Goal: Transaction & Acquisition: Purchase product/service

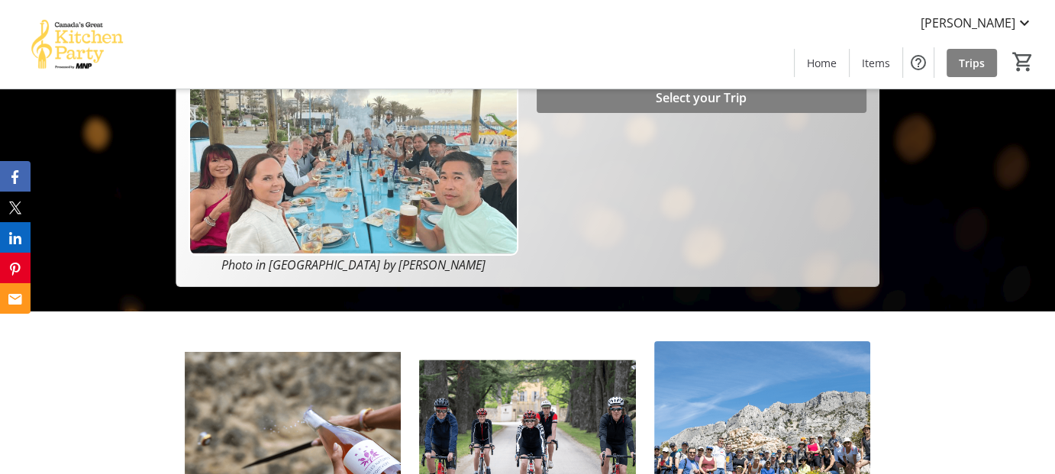
scroll to position [76, 0]
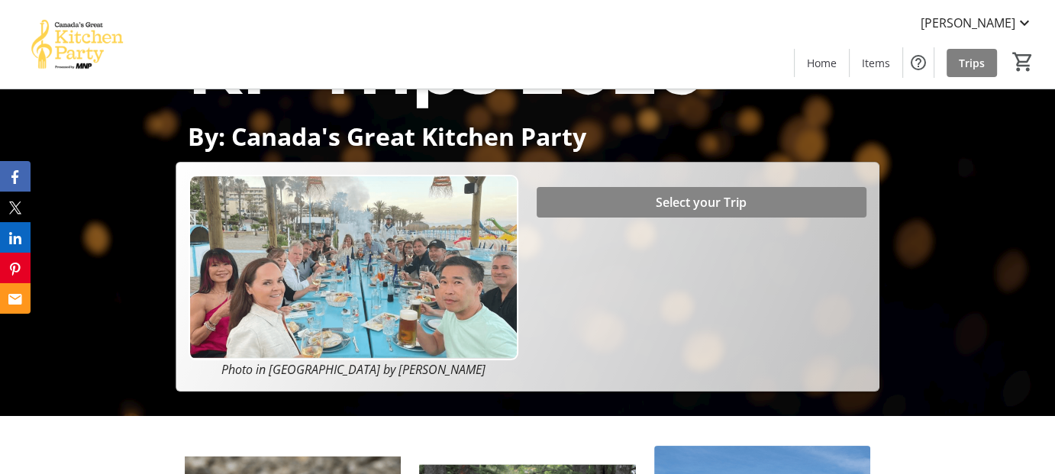
click at [672, 205] on span "Select your Trip" at bounding box center [701, 202] width 91 height 18
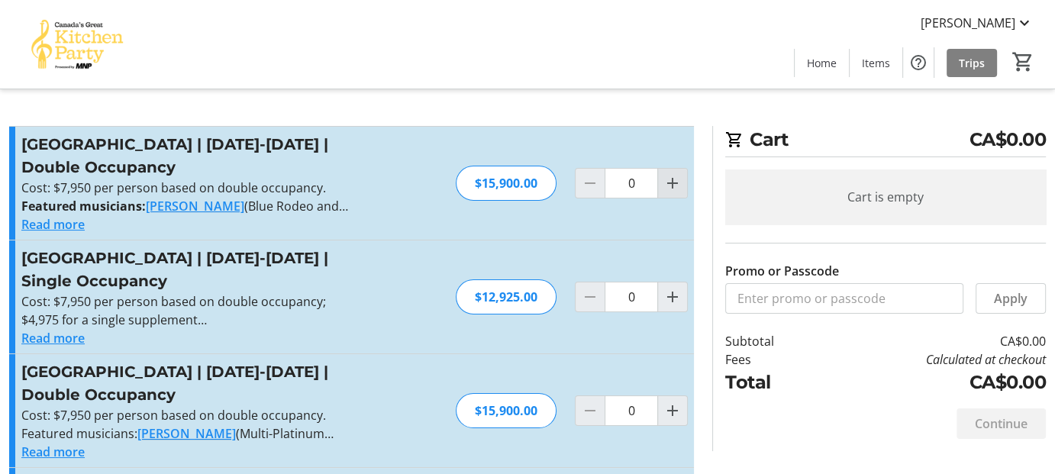
click at [668, 181] on mat-icon "Increment by one" at bounding box center [672, 183] width 18 height 18
type input "1"
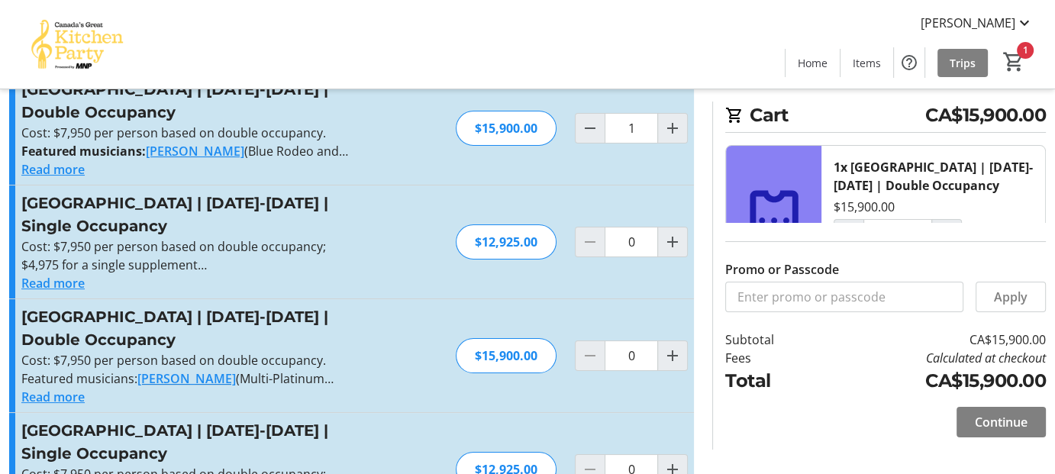
scroll to position [76, 0]
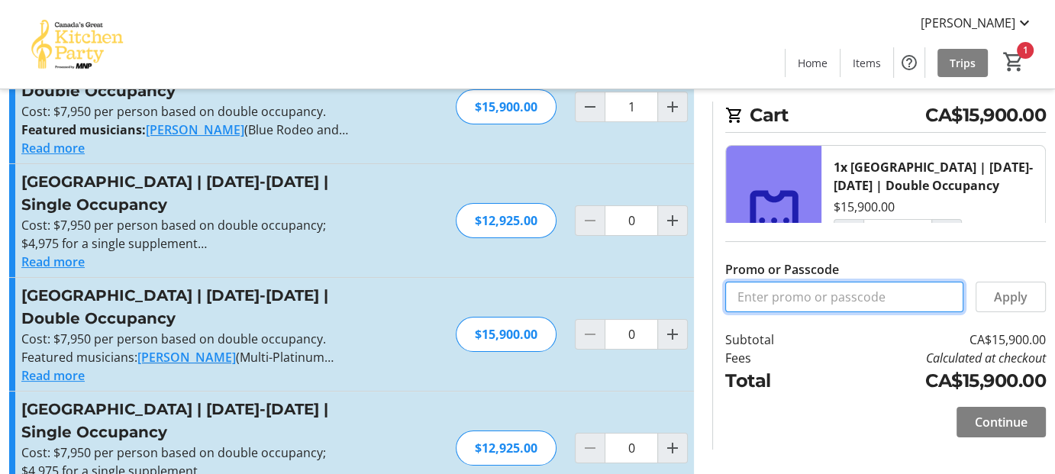
click at [826, 297] on input "Promo or Passcode" at bounding box center [844, 297] width 238 height 31
type input "BALANCE2026"
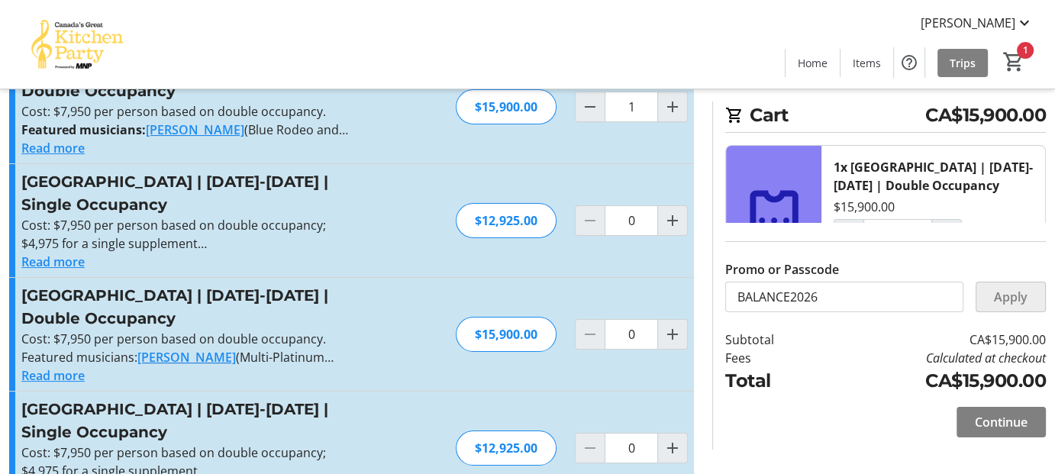
click at [1007, 297] on span "Apply" at bounding box center [1011, 297] width 34 height 18
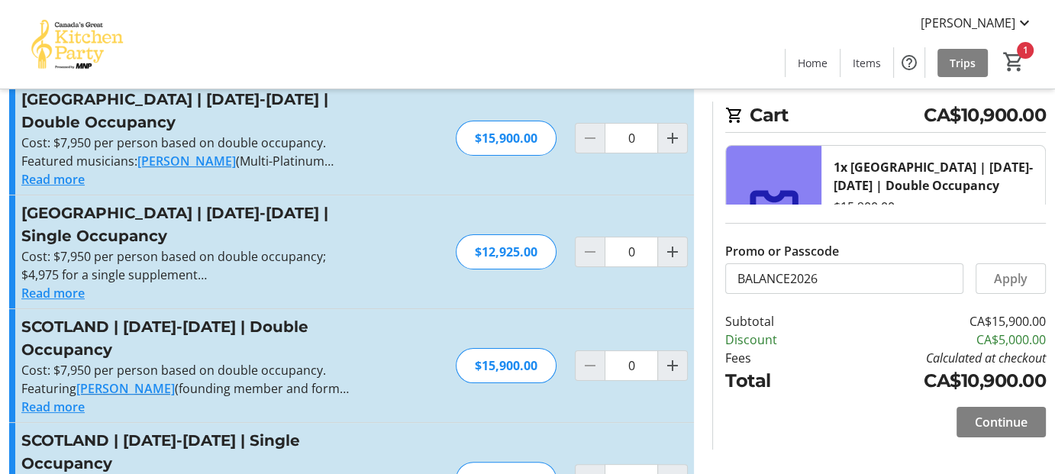
scroll to position [458, 0]
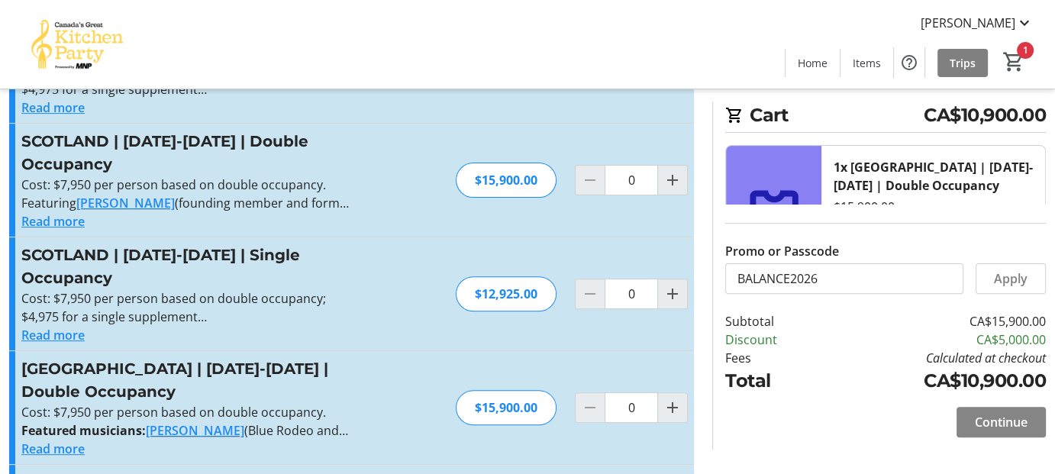
click at [997, 424] on span "Continue" at bounding box center [1001, 422] width 53 height 18
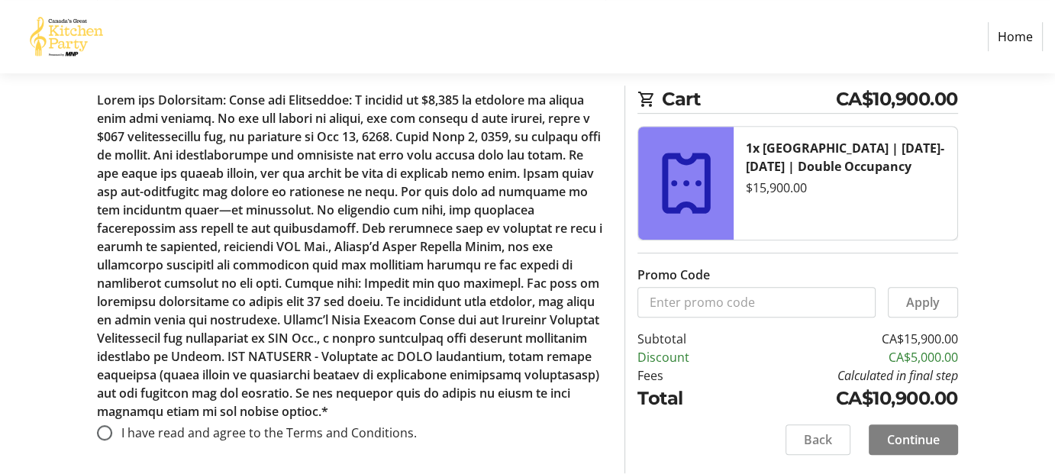
scroll to position [727, 0]
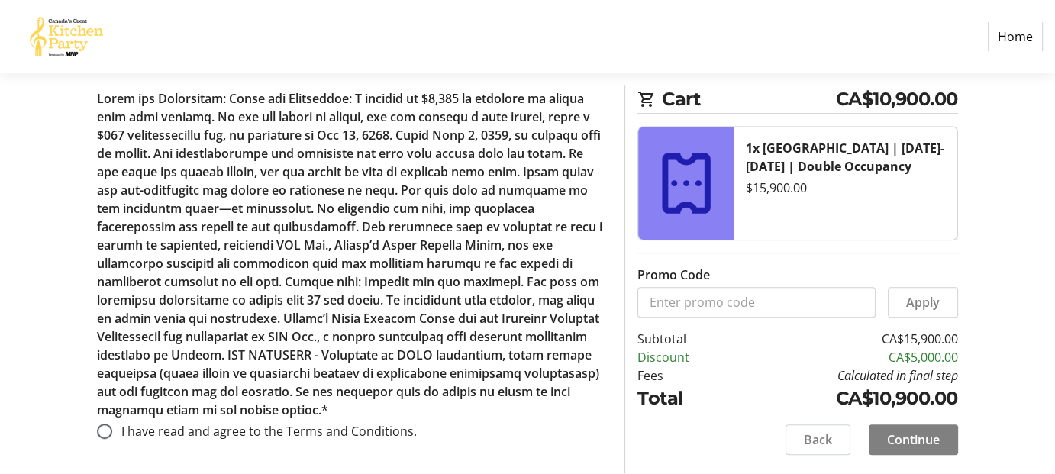
drag, startPoint x: 614, startPoint y: 436, endPoint x: 595, endPoint y: 429, distance: 20.3
click at [104, 430] on input "I have read and agree to the Terms and Conditions." at bounding box center [104, 431] width 15 height 15
radio input "true"
click at [916, 437] on span "Continue" at bounding box center [913, 439] width 53 height 18
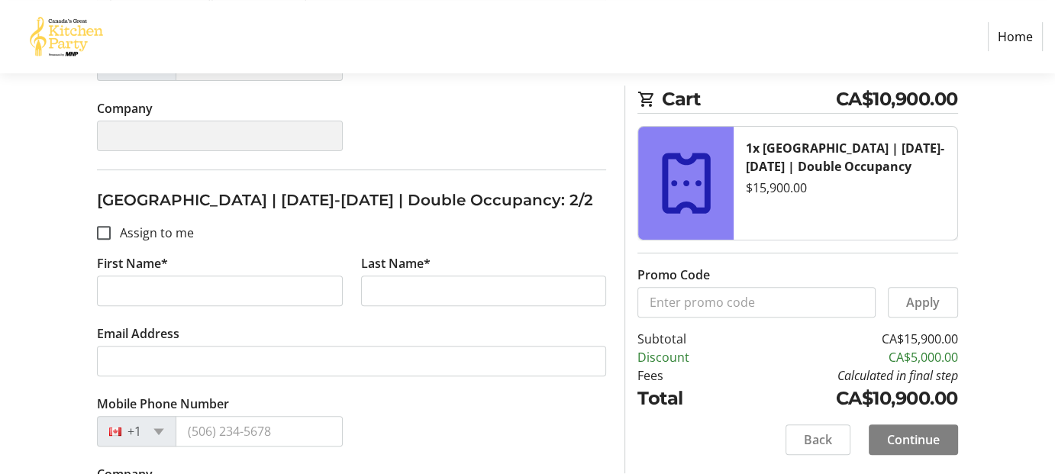
scroll to position [534, 0]
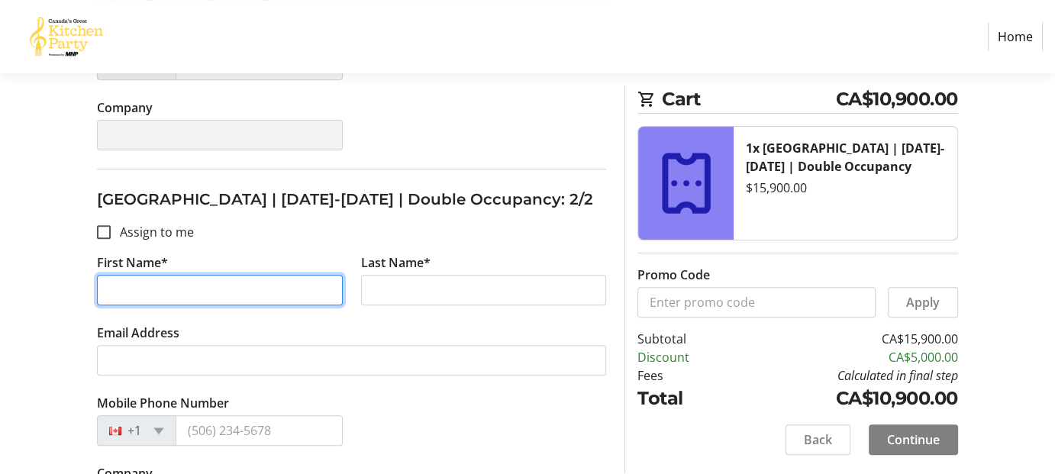
click at [134, 293] on input "First Name*" at bounding box center [220, 290] width 246 height 31
type input "Mark"
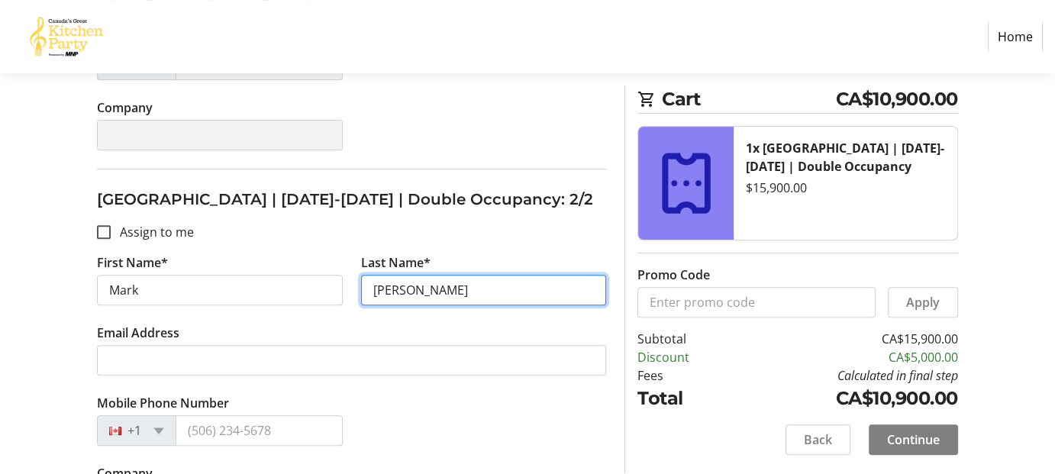
type input "[PERSON_NAME]"
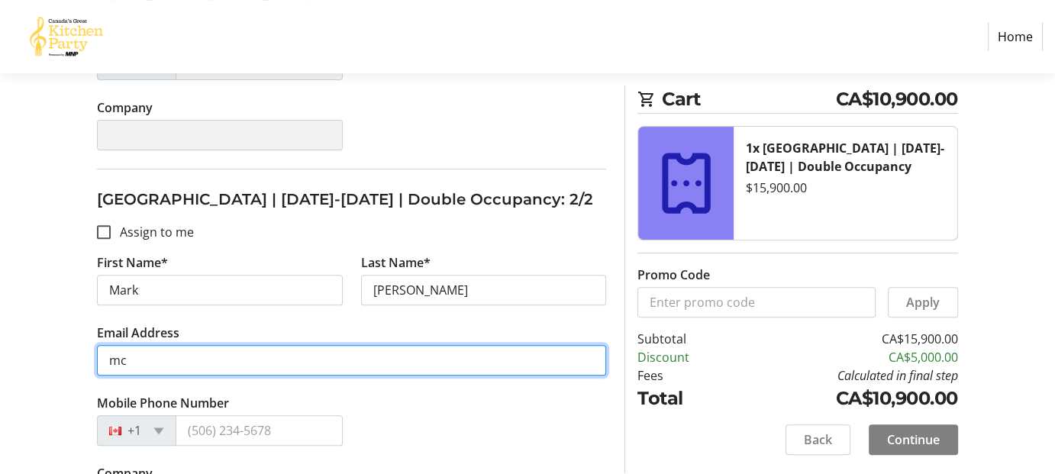
type input "m"
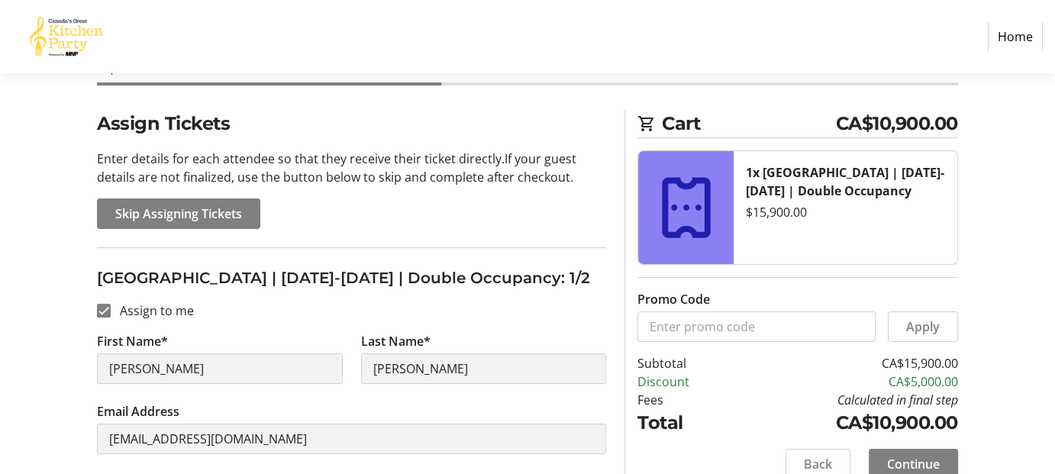
scroll to position [76, 0]
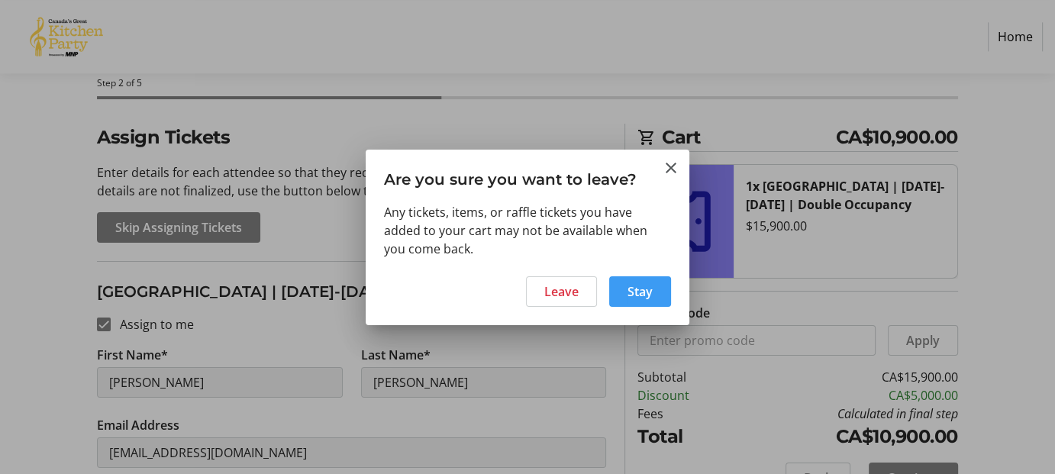
click at [639, 287] on span "Stay" at bounding box center [639, 291] width 25 height 18
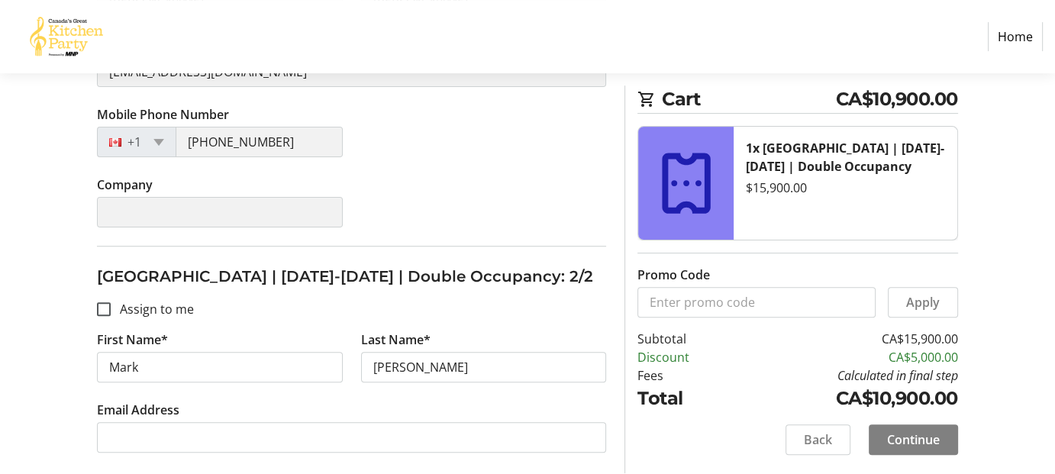
scroll to position [458, 0]
click at [820, 441] on span "Back" at bounding box center [818, 439] width 28 height 18
